Goal: Task Accomplishment & Management: Use online tool/utility

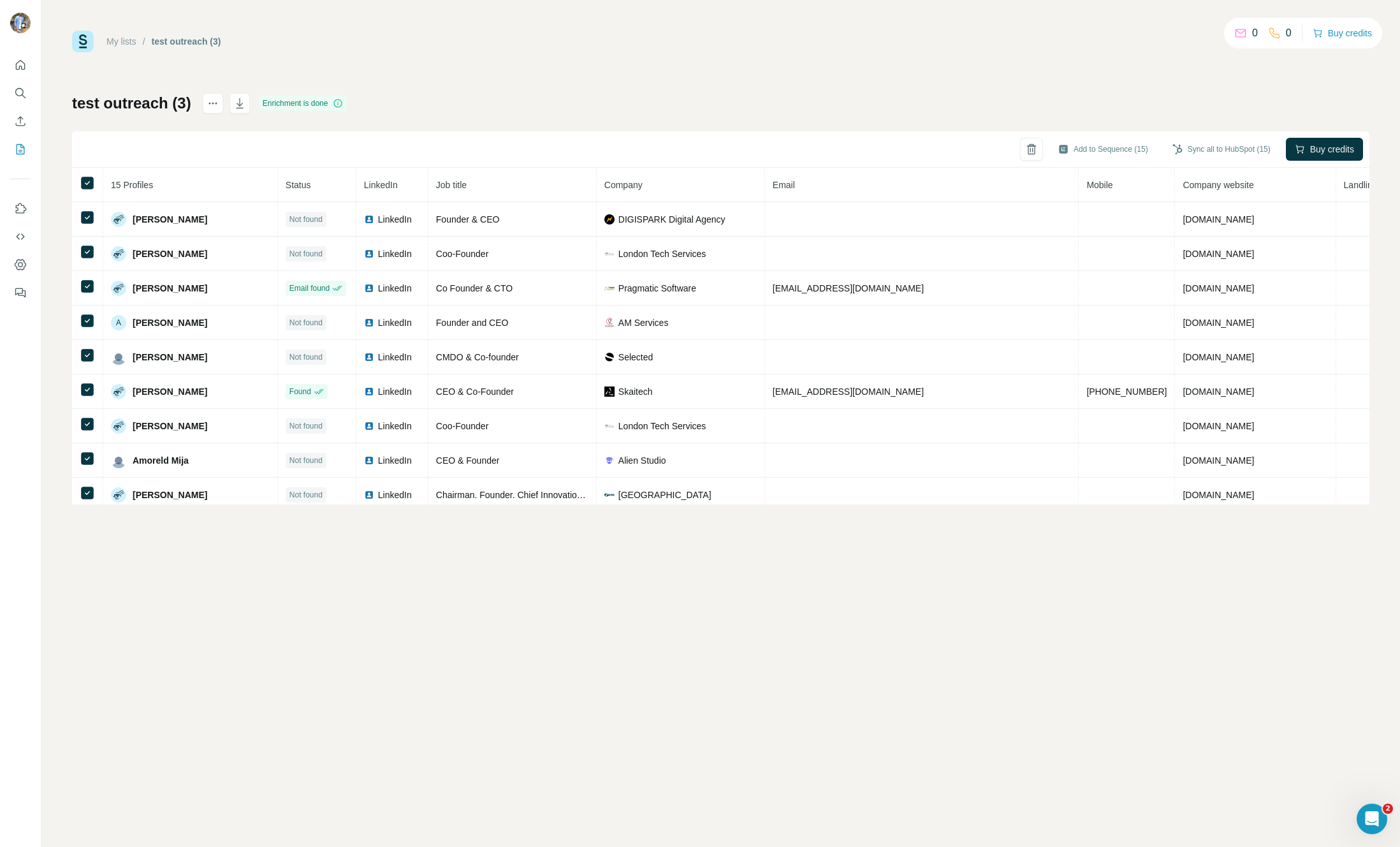
scroll to position [11, 0]
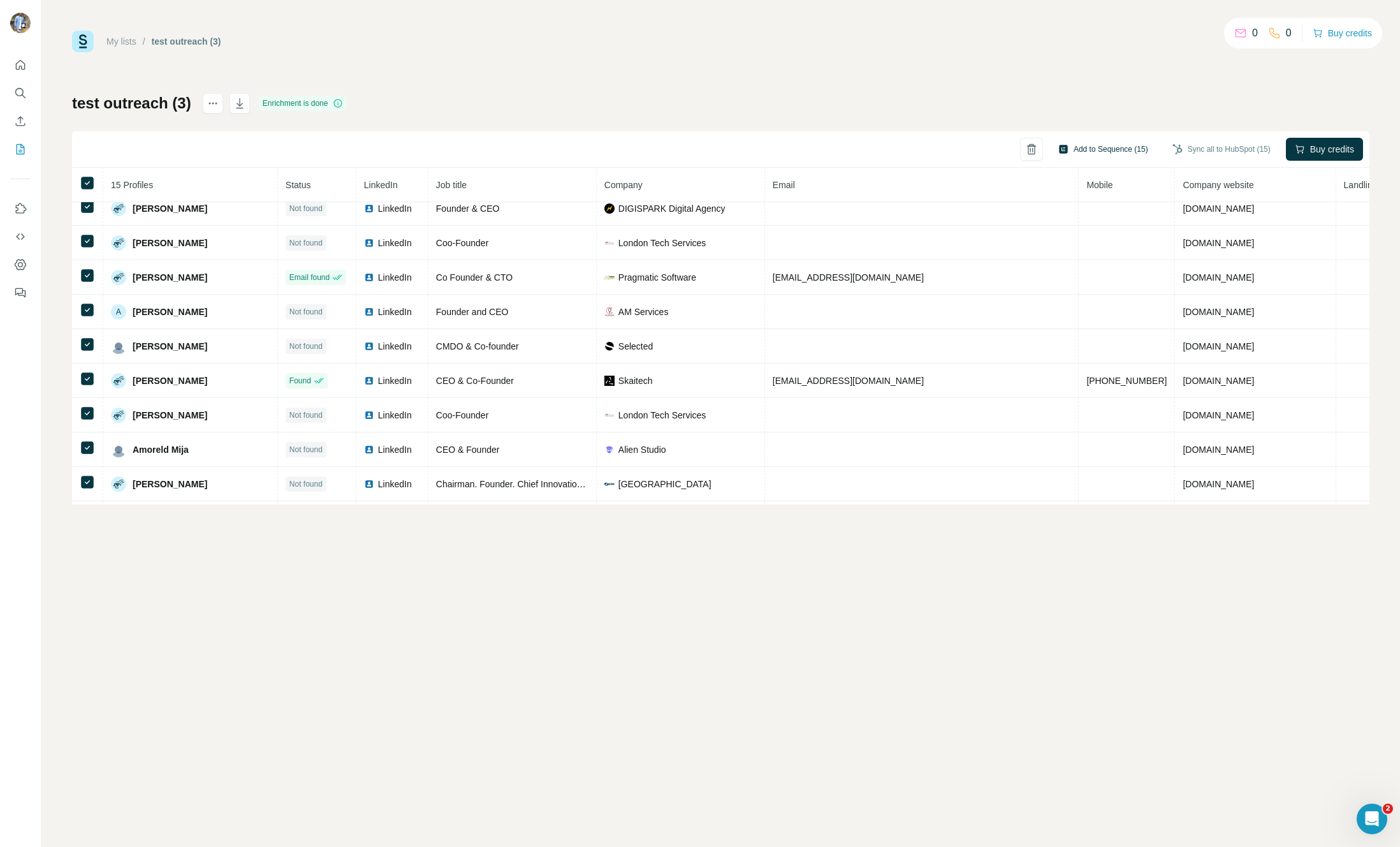
click at [1083, 142] on button "Add to Sequence (15)" at bounding box center [1103, 149] width 107 height 19
click at [1026, 195] on input "text" at bounding box center [1038, 188] width 213 height 23
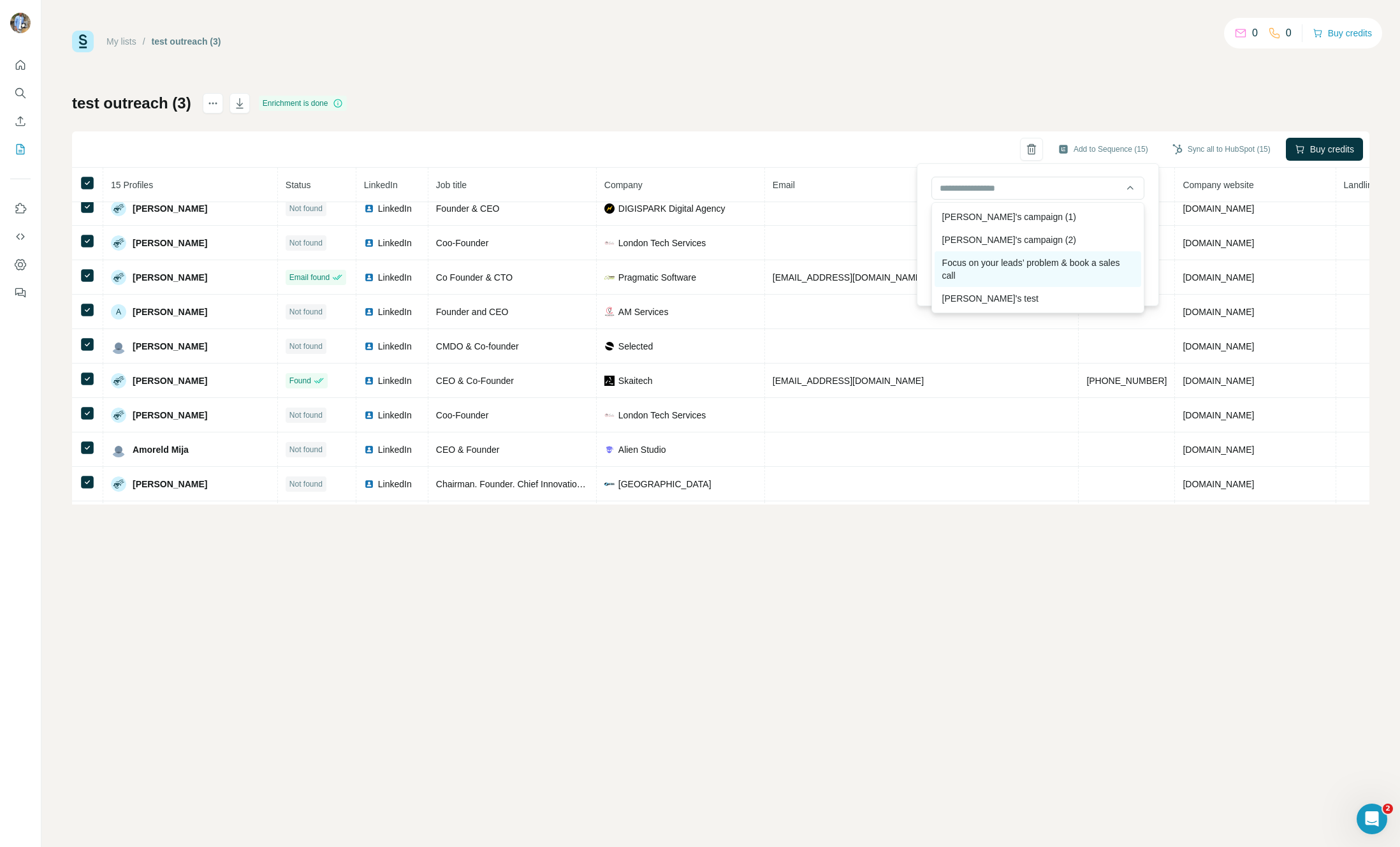
click at [1003, 255] on div "Focus on your leads’ problem & book a sales call" at bounding box center [1038, 269] width 206 height 36
type input "**********"
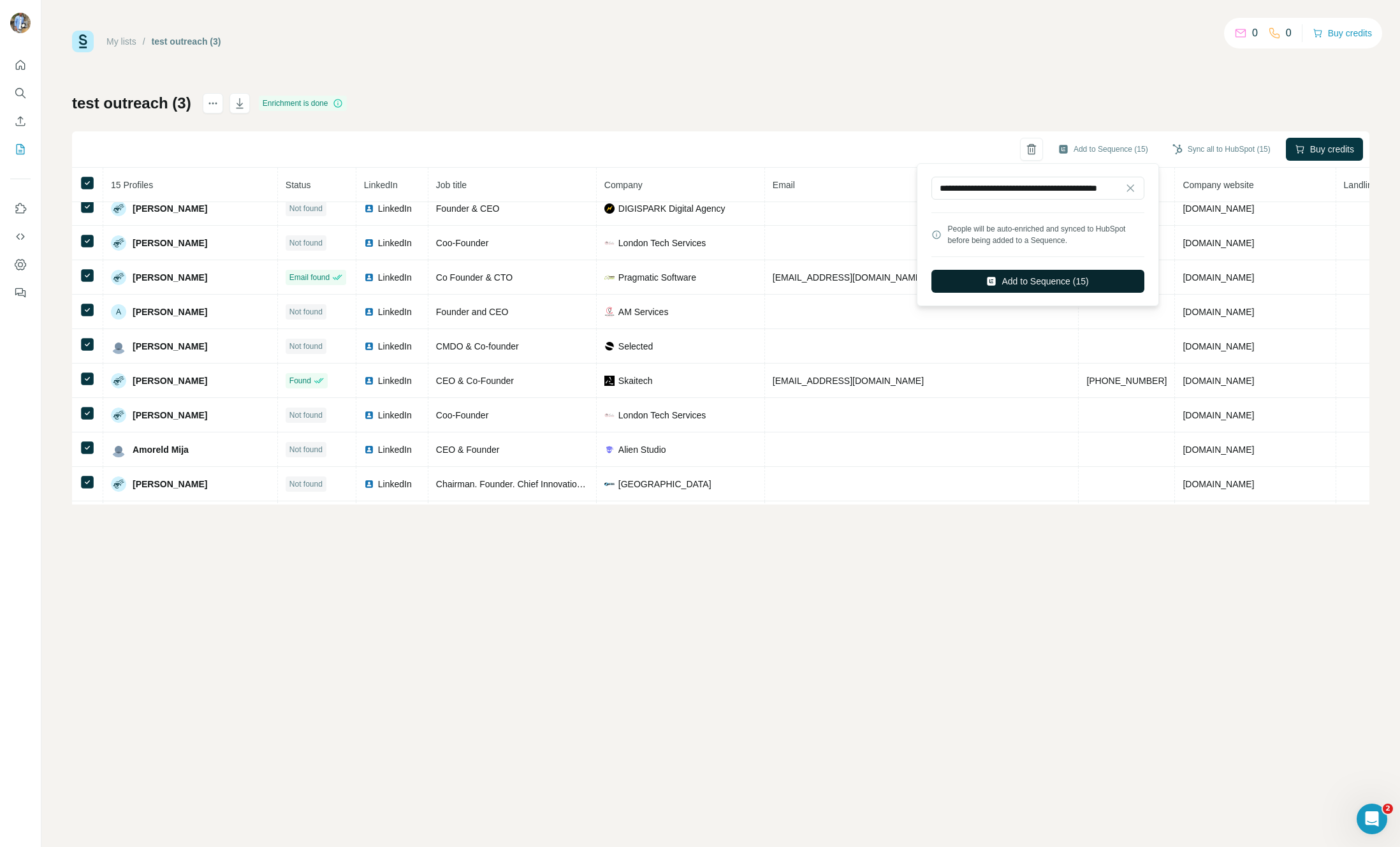
click at [1000, 277] on button "Add to Sequence (15)" at bounding box center [1038, 281] width 213 height 23
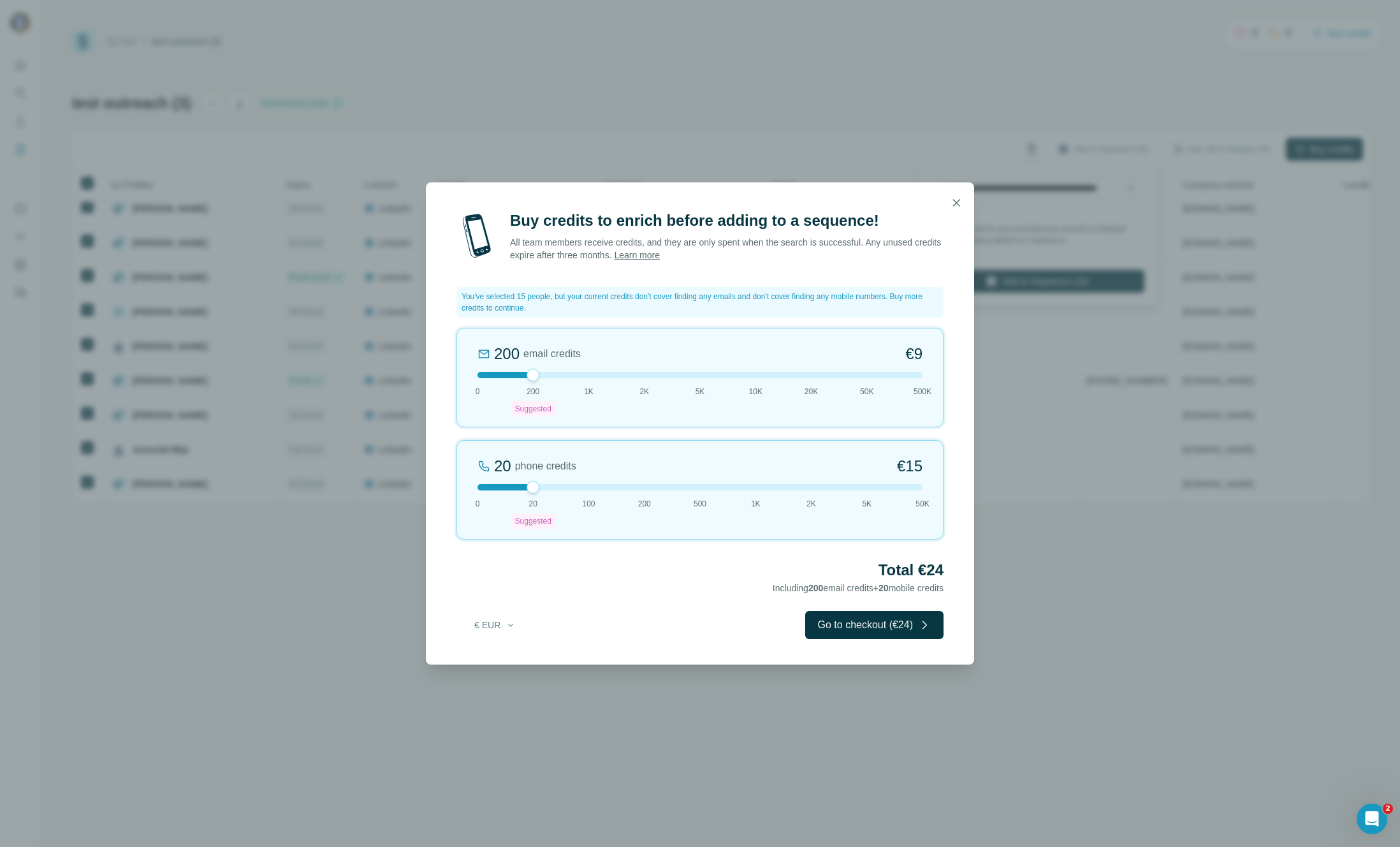
click at [755, 621] on div "€ EUR Go to checkout (€24)" at bounding box center [700, 625] width 487 height 28
click at [954, 209] on icon "button" at bounding box center [956, 203] width 13 height 13
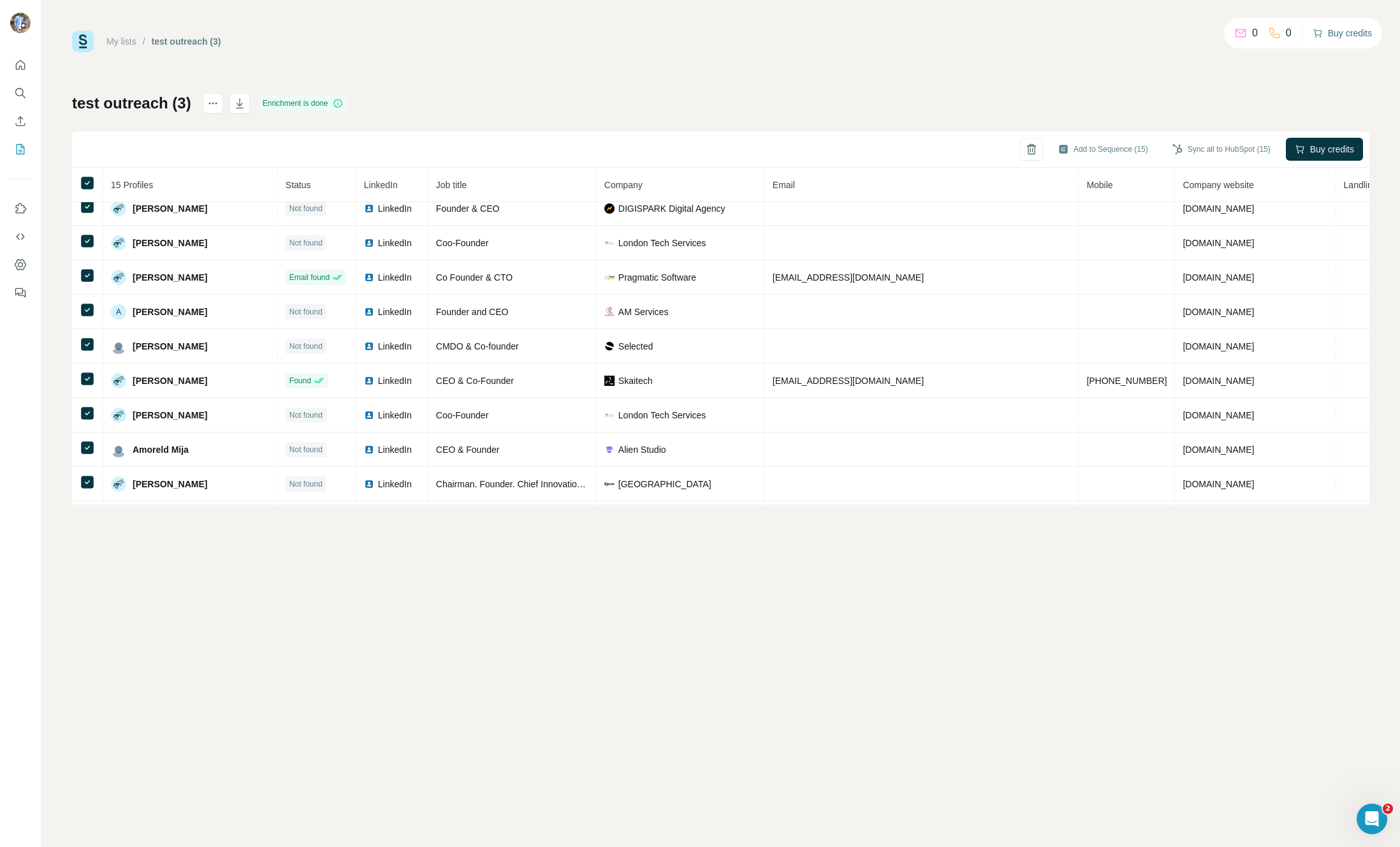
click at [1347, 29] on button "Buy credits" at bounding box center [1342, 33] width 59 height 18
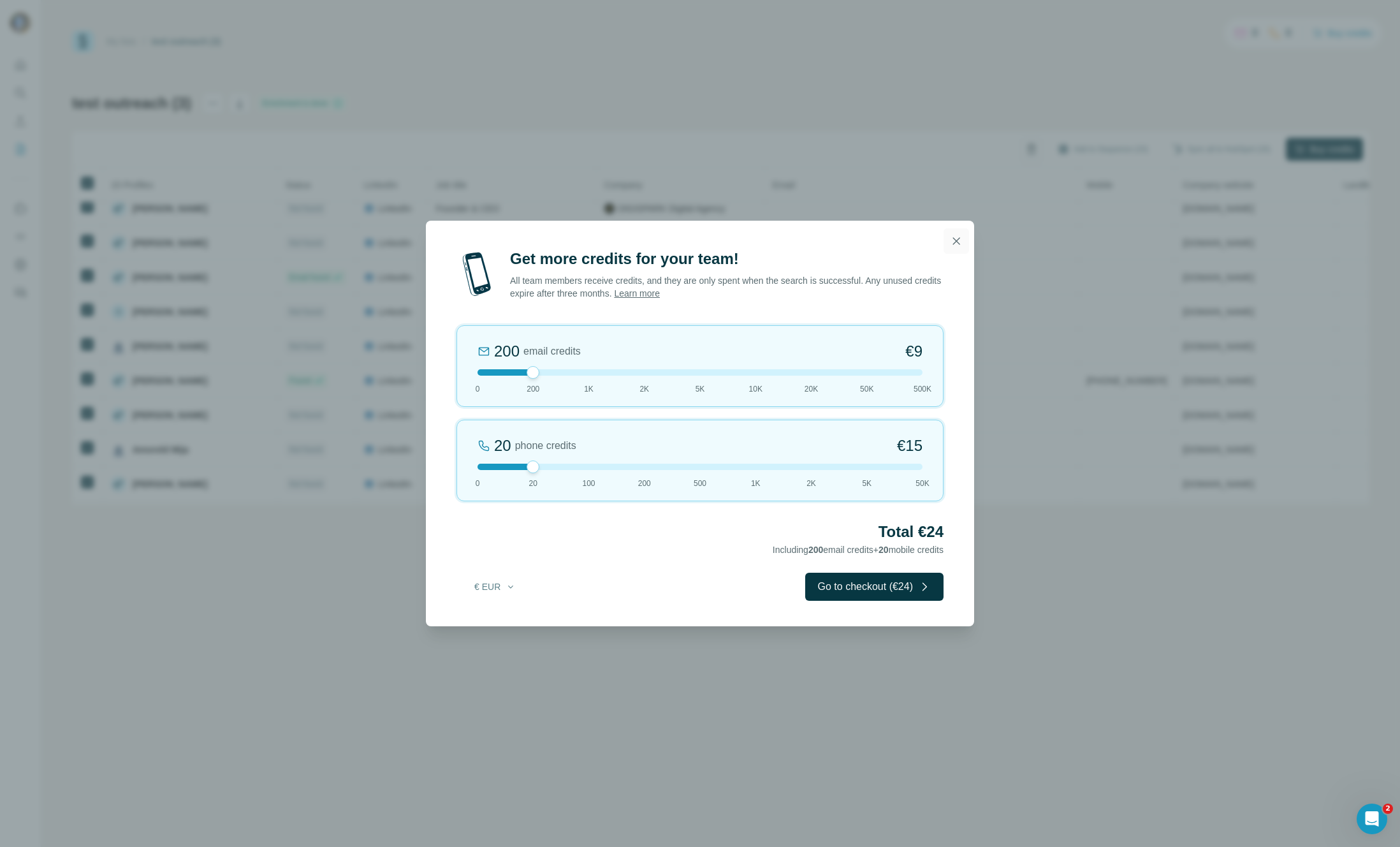
click at [956, 243] on icon "button" at bounding box center [956, 241] width 13 height 13
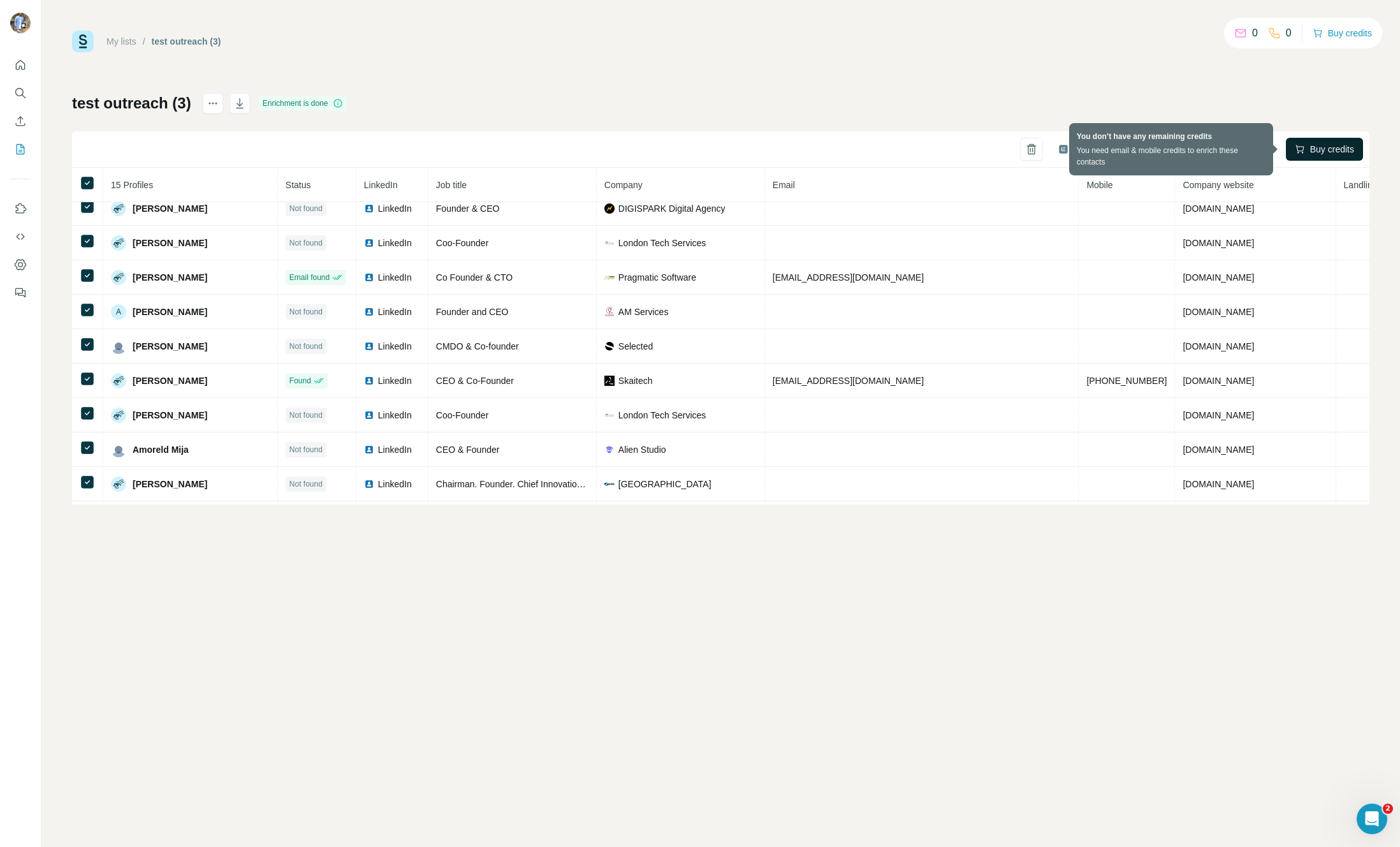
click at [1310, 152] on span "Buy credits" at bounding box center [1332, 149] width 44 height 13
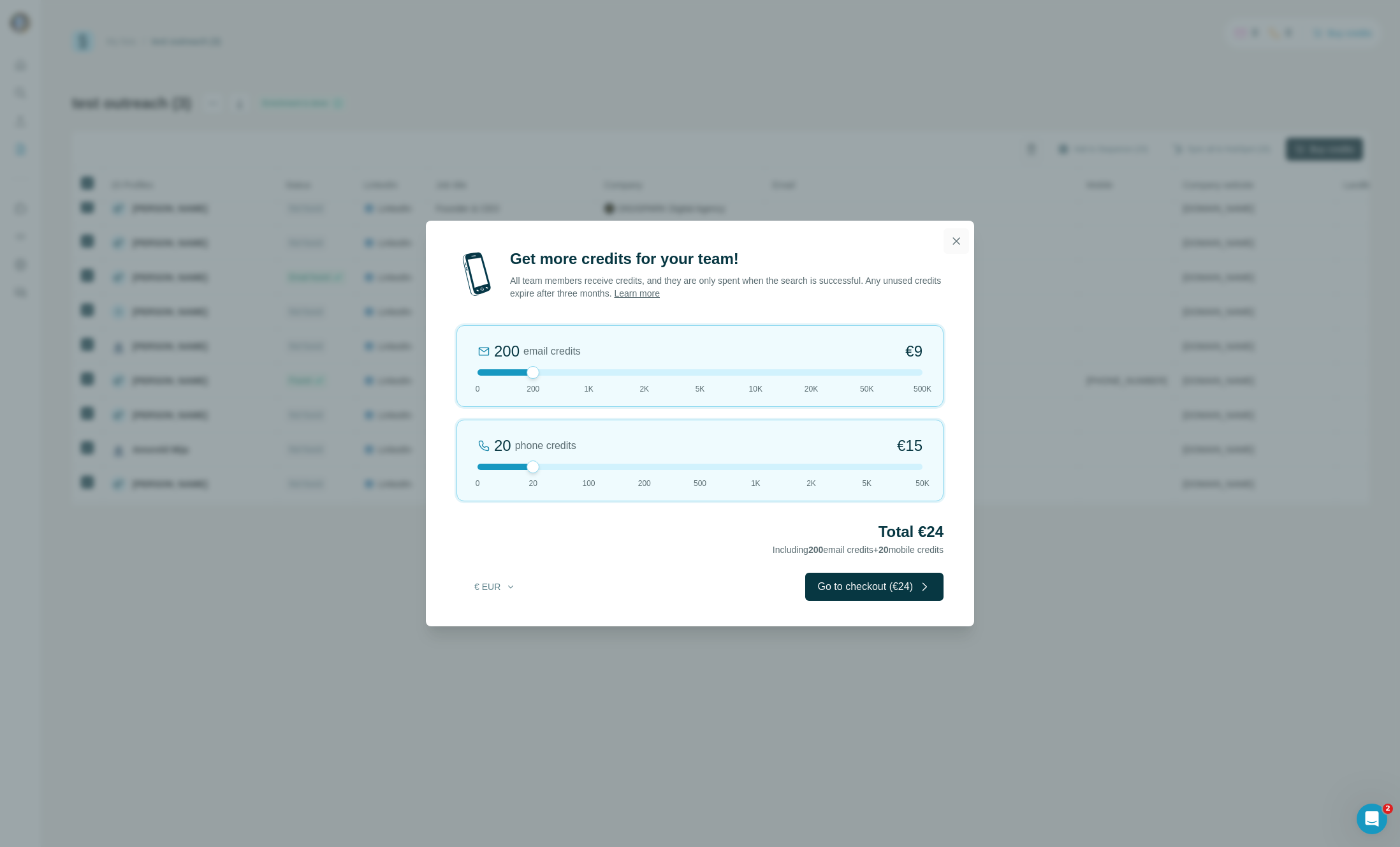
click at [962, 242] on icon "button" at bounding box center [956, 241] width 13 height 13
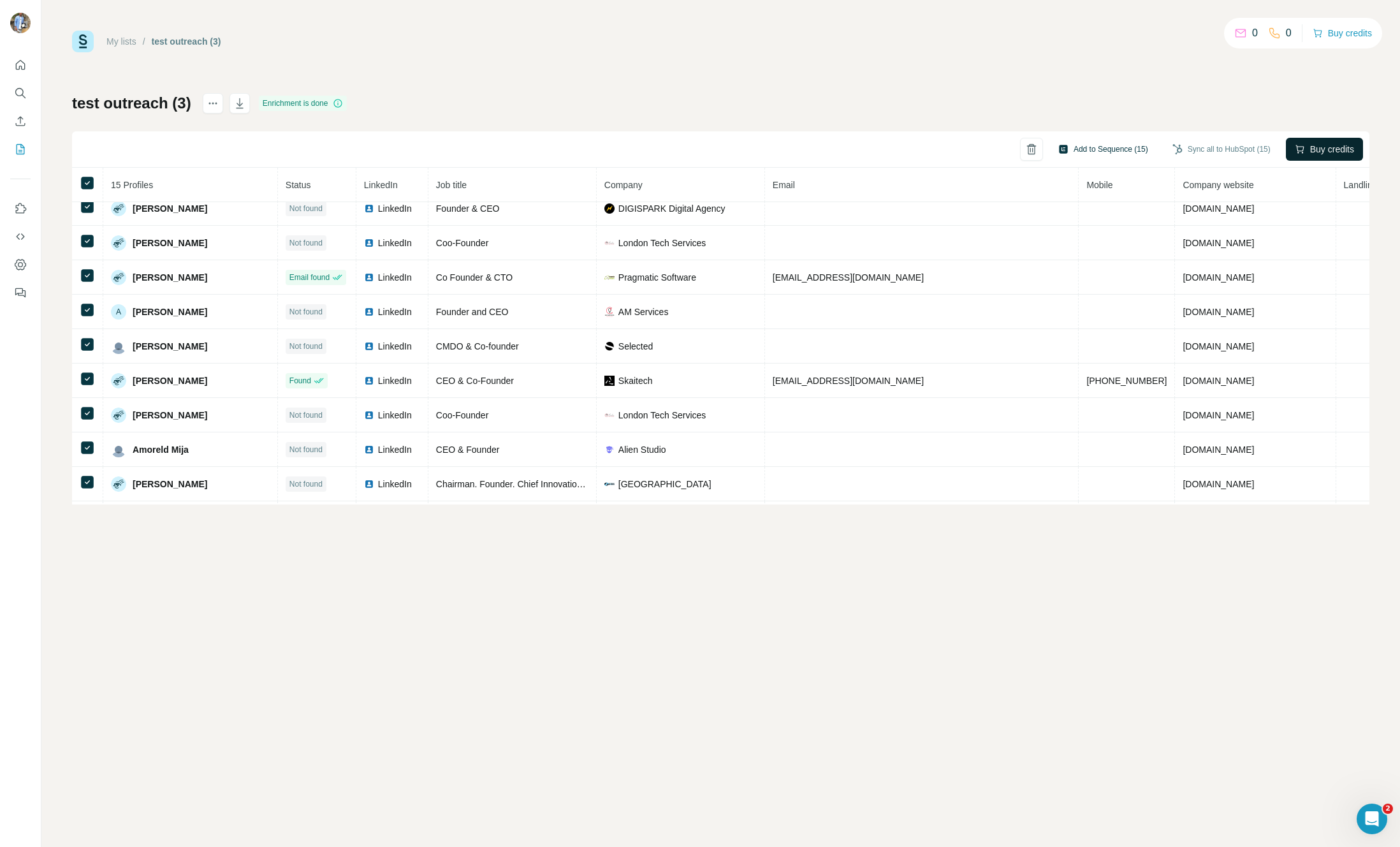
click at [1091, 150] on button "Add to Sequence (15)" at bounding box center [1103, 149] width 107 height 19
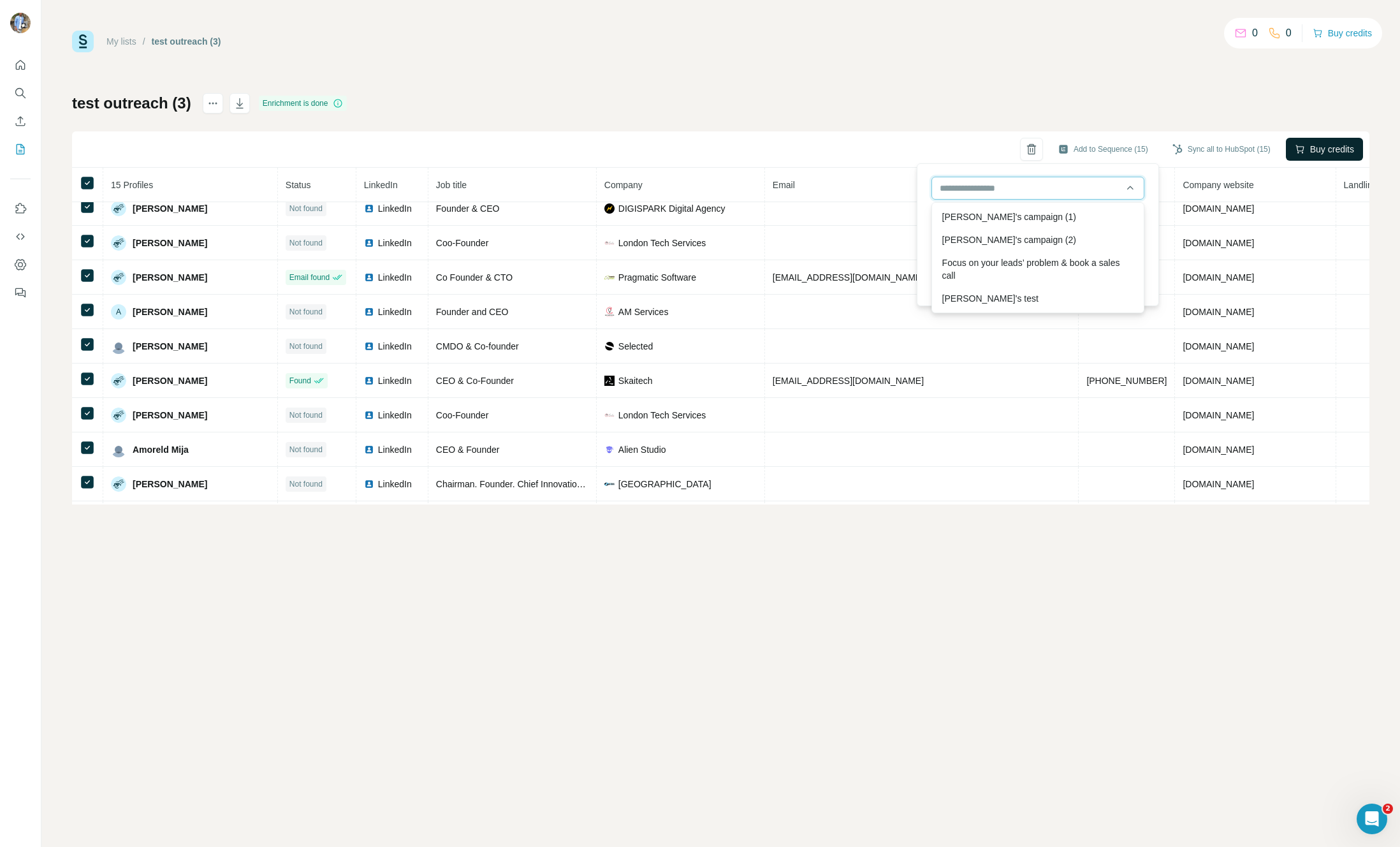
click at [1065, 190] on input "text" at bounding box center [1038, 188] width 213 height 23
click at [984, 294] on div "Laura's test" at bounding box center [1038, 298] width 206 height 23
type input "**********"
click at [1029, 284] on button "Add to Sequence (15)" at bounding box center [1038, 281] width 213 height 23
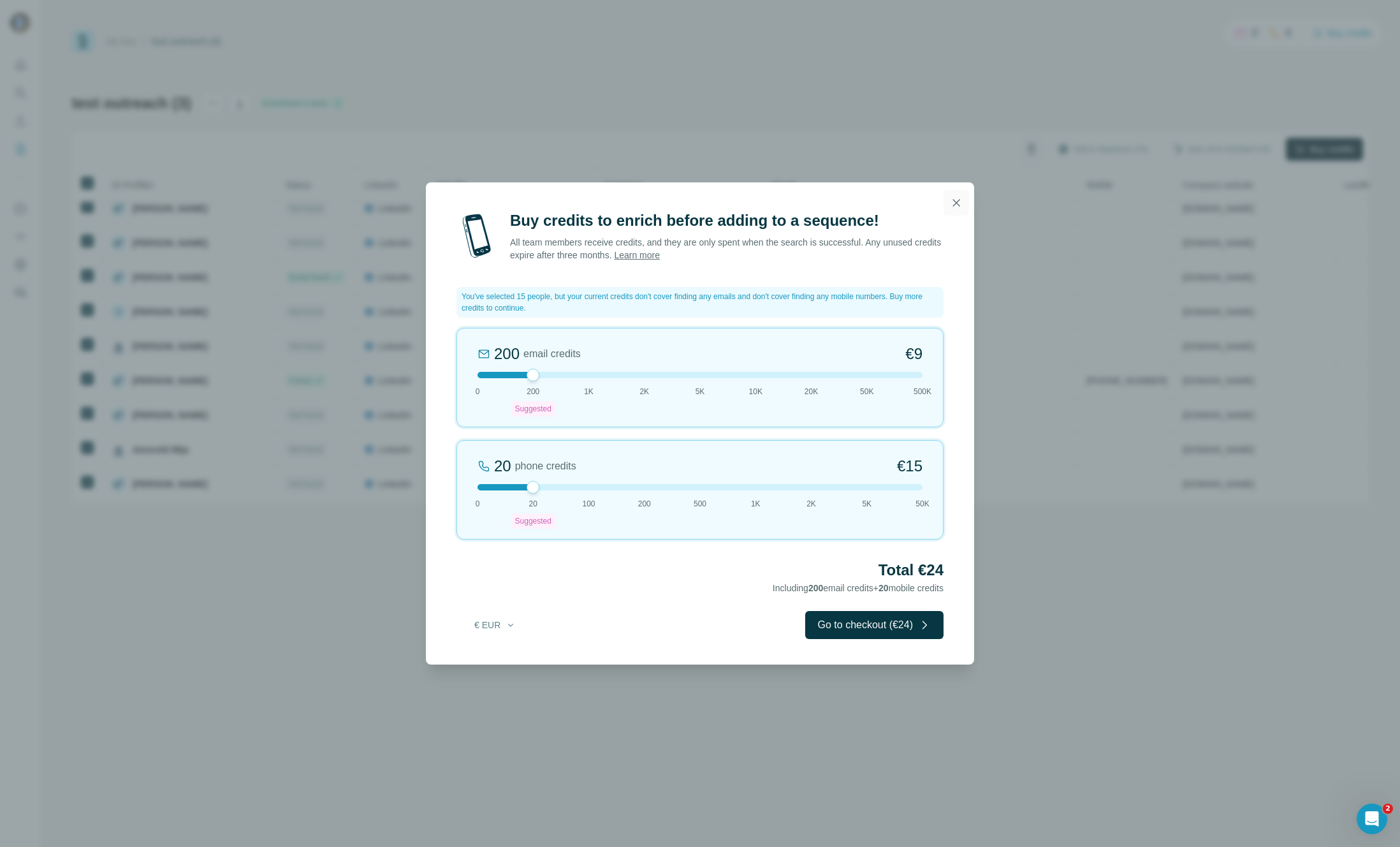
click at [950, 205] on icon "button" at bounding box center [956, 203] width 13 height 13
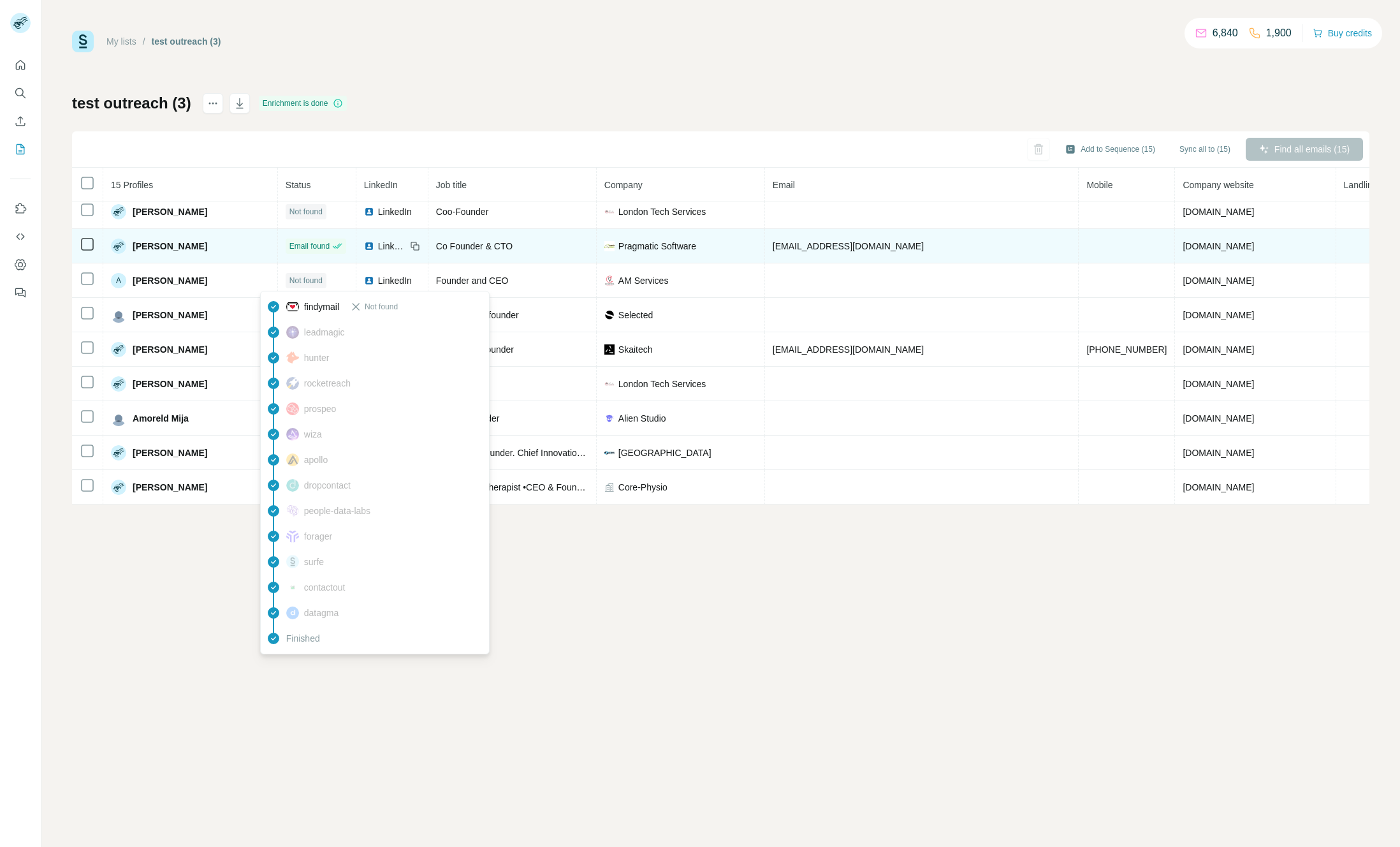
scroll to position [214, 0]
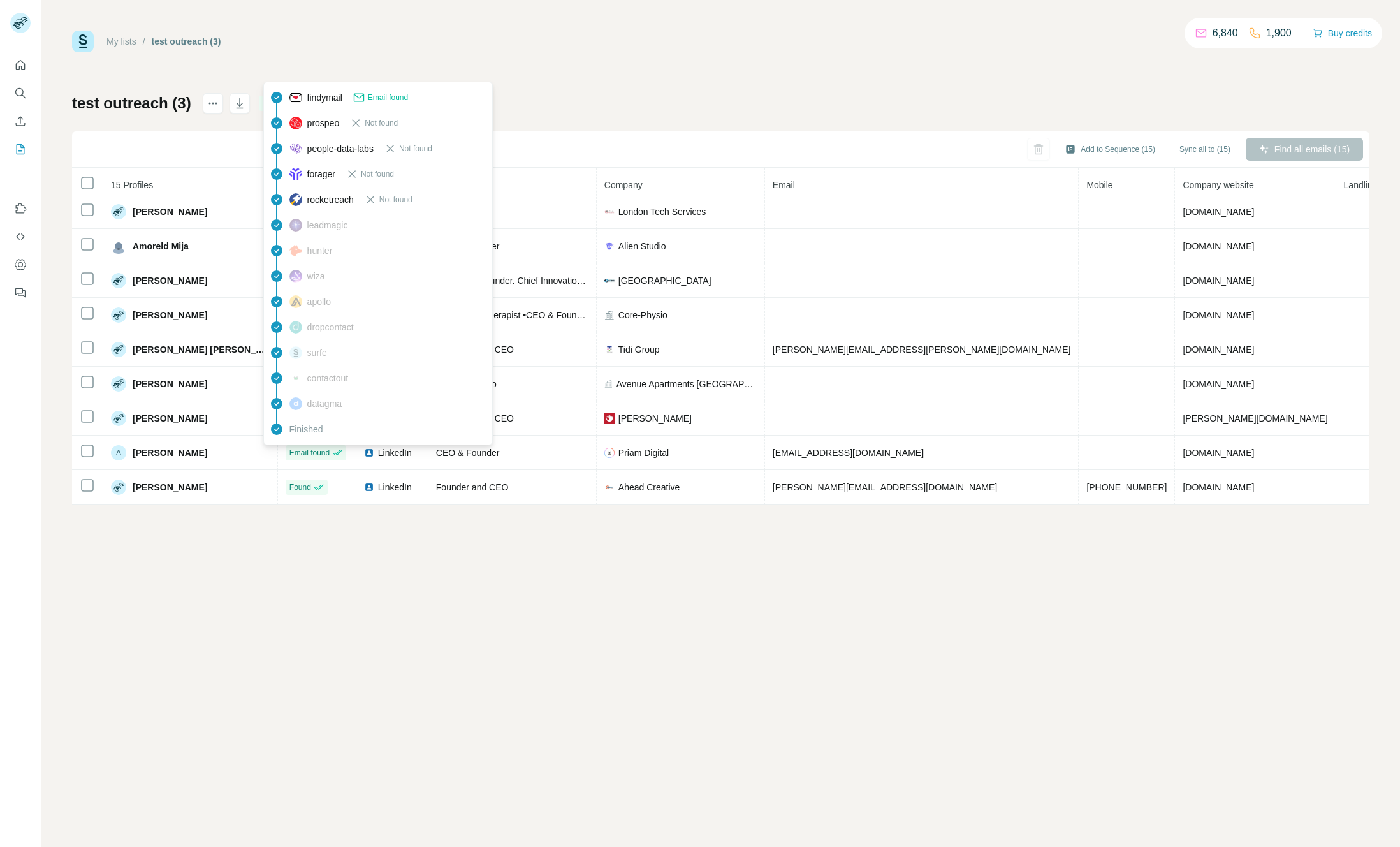
click at [300, 326] on img at bounding box center [296, 327] width 13 height 13
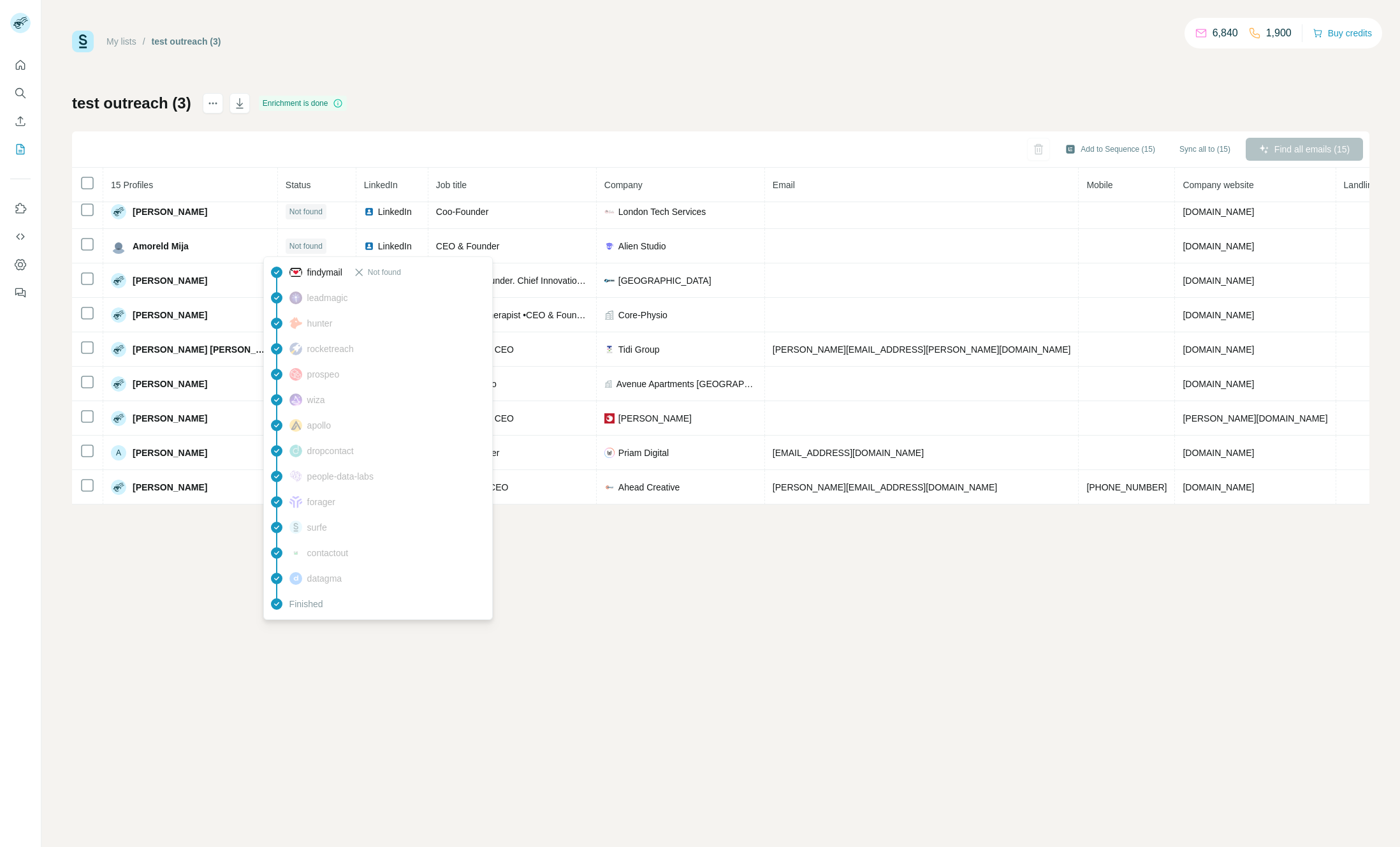
click at [294, 311] on div "hunter" at bounding box center [378, 323] width 223 height 25
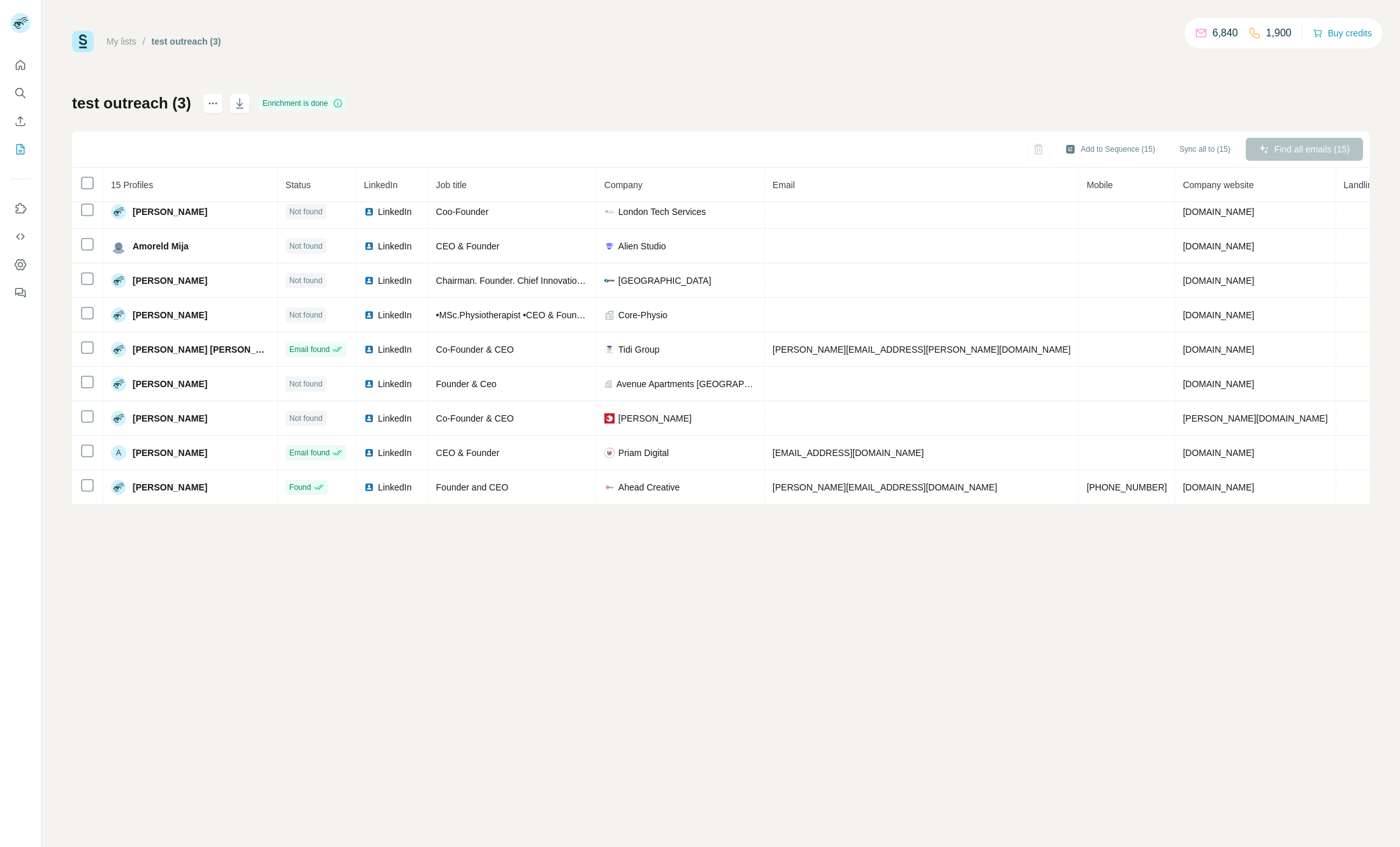
click at [475, 75] on div "My lists / test outreach (3) 6,840 1,900 Buy credits test outreach (3) Enrichme…" at bounding box center [721, 268] width 1297 height 474
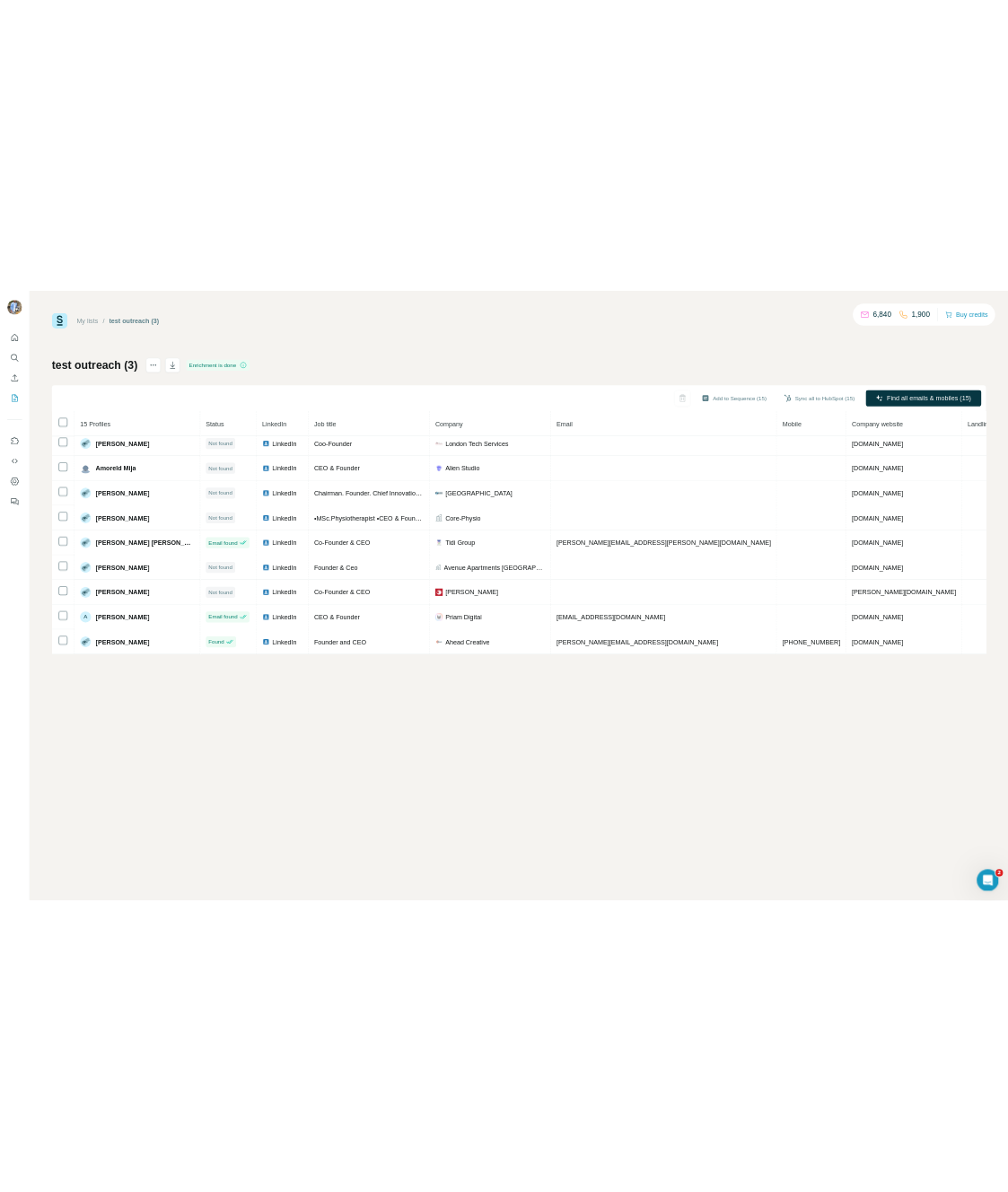
scroll to position [0, 0]
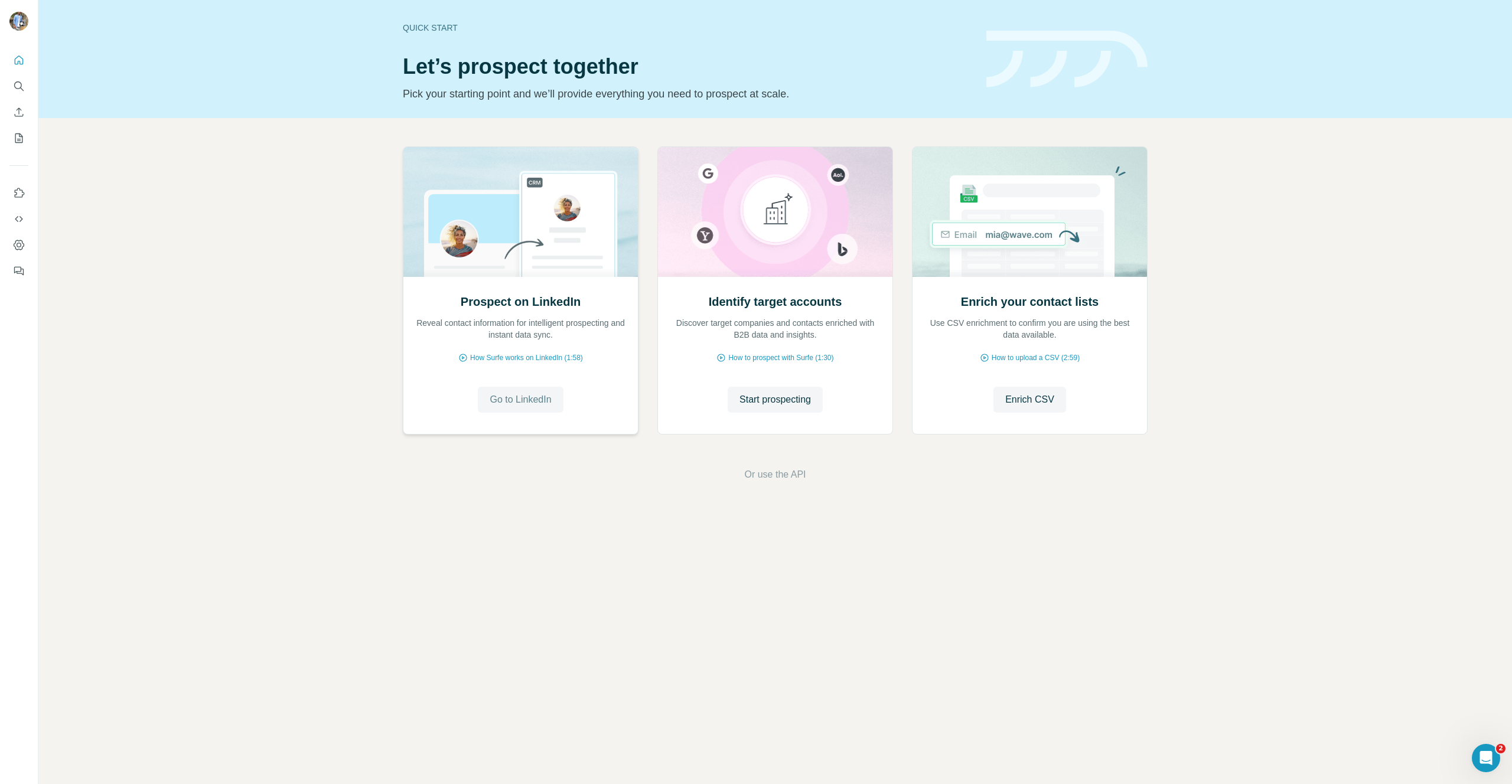
click at [524, 396] on span "Go to LinkedIn" at bounding box center [520, 400] width 61 height 14
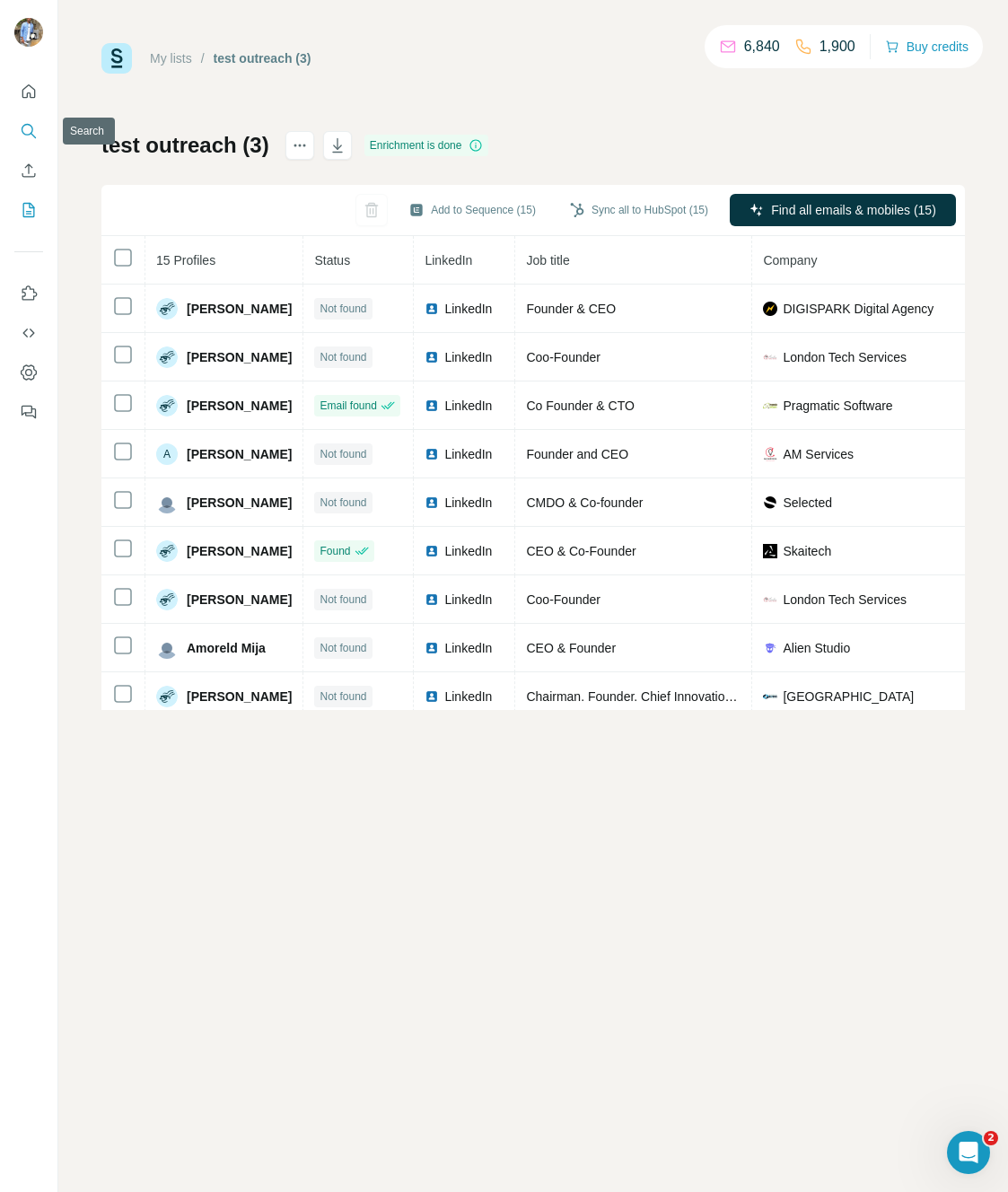
click at [35, 122] on icon "Search" at bounding box center [29, 130] width 18 height 18
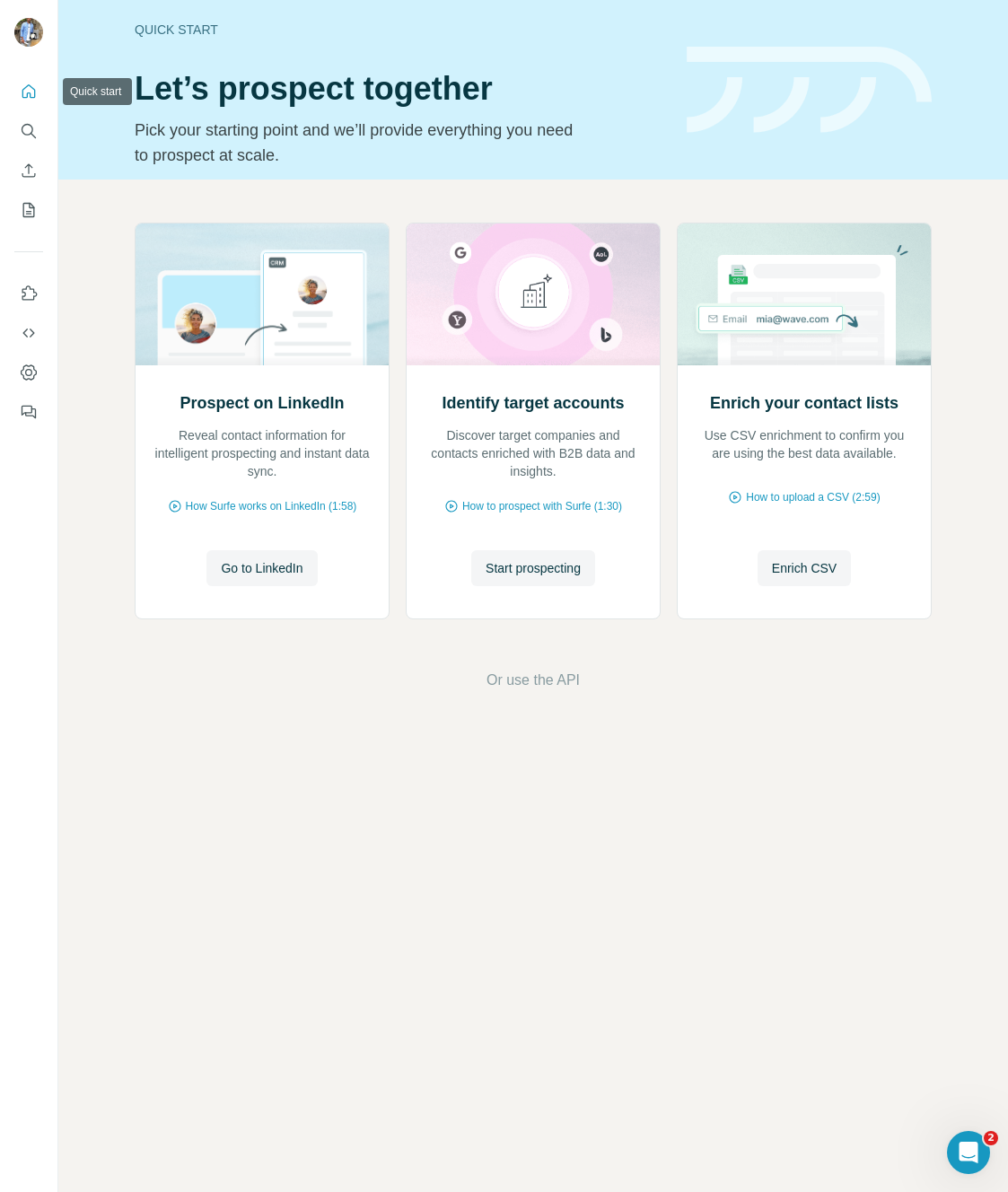
click at [35, 89] on icon "Quick start" at bounding box center [30, 91] width 14 height 14
click at [30, 212] on icon "My lists" at bounding box center [29, 210] width 18 height 18
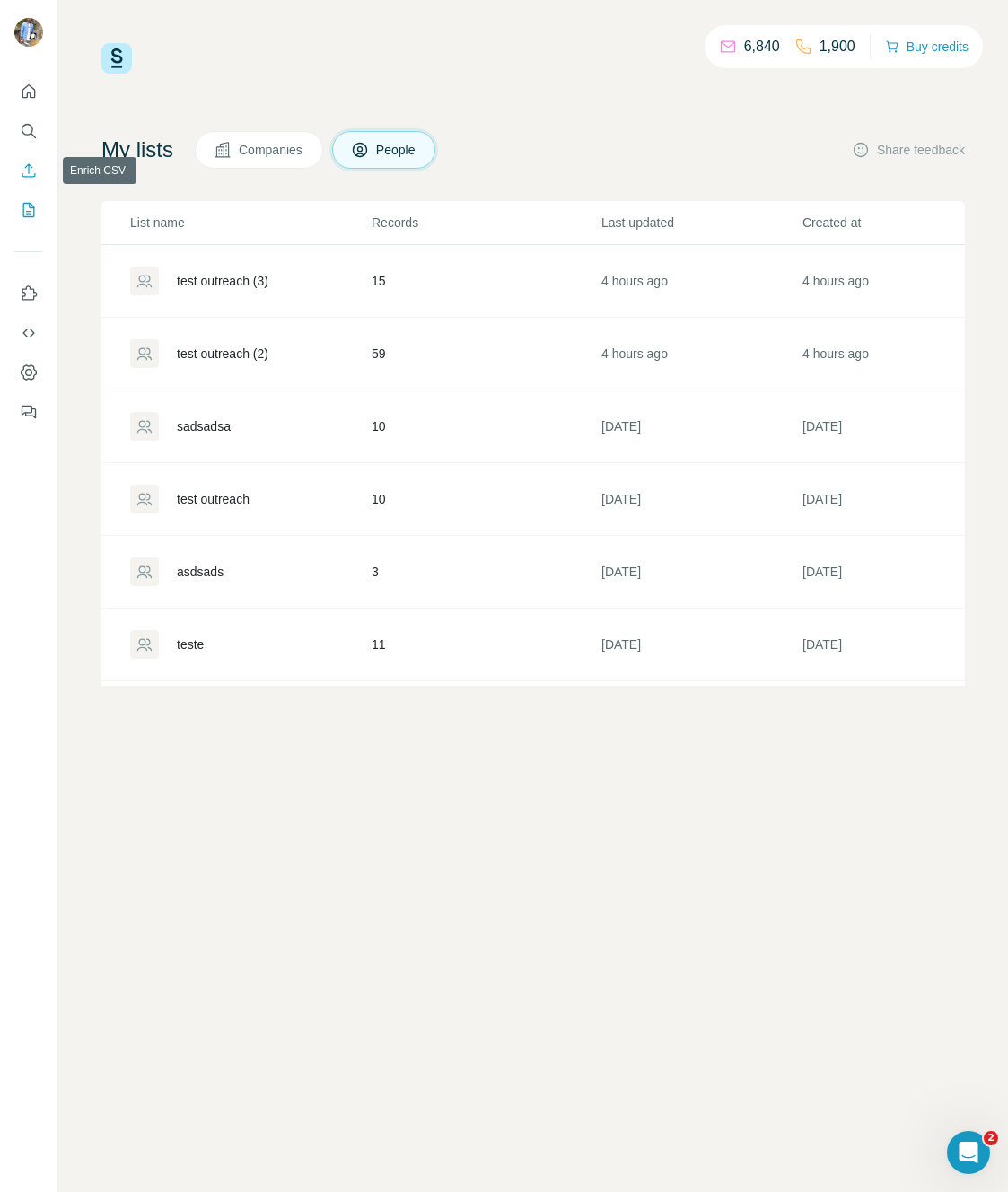
click at [33, 174] on icon "Enrich CSV" at bounding box center [29, 170] width 18 height 18
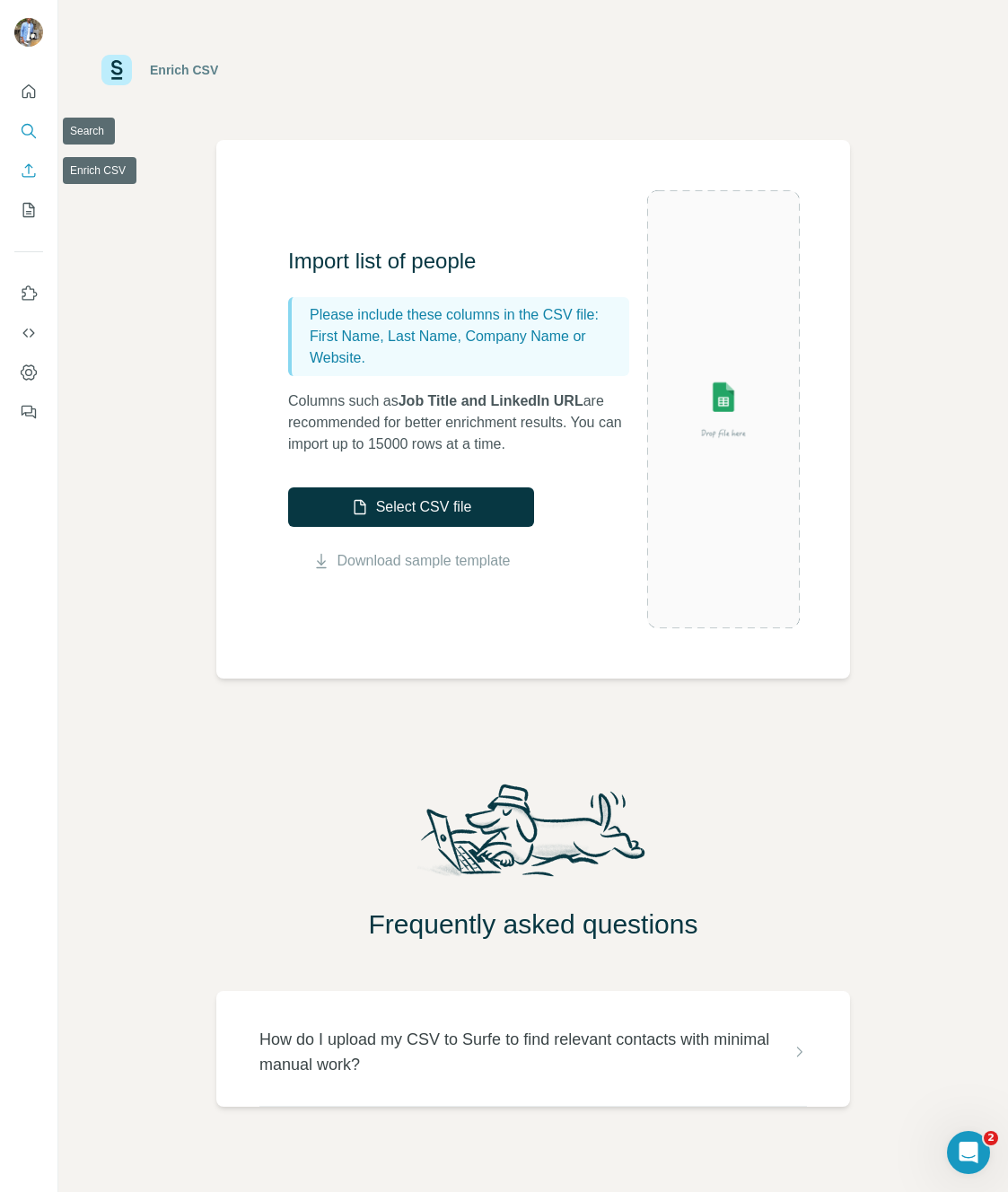
click at [33, 132] on icon "Search" at bounding box center [29, 130] width 18 height 18
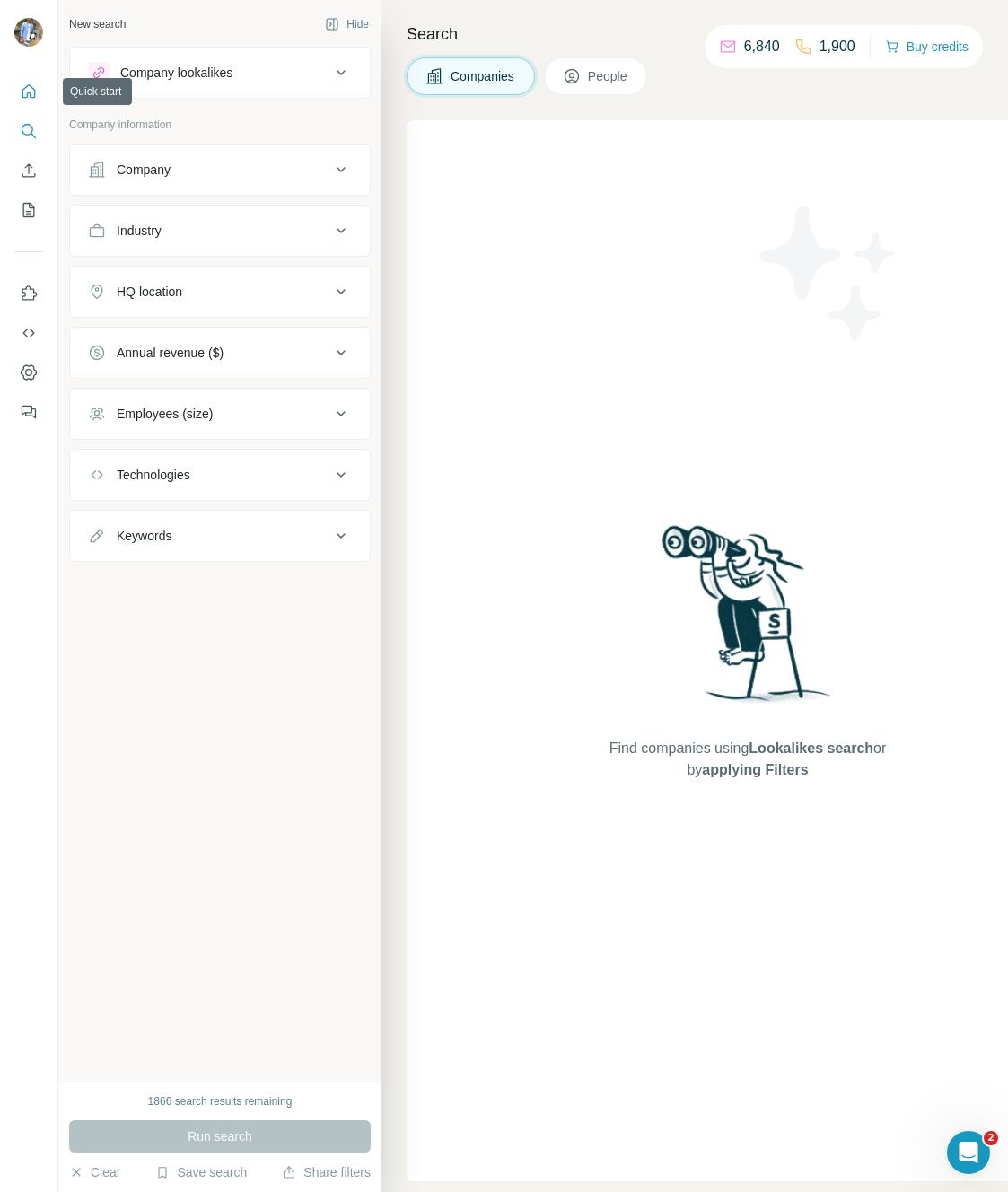
click at [33, 94] on icon "Quick start" at bounding box center [29, 92] width 18 height 18
